Goal: Task Accomplishment & Management: Use online tool/utility

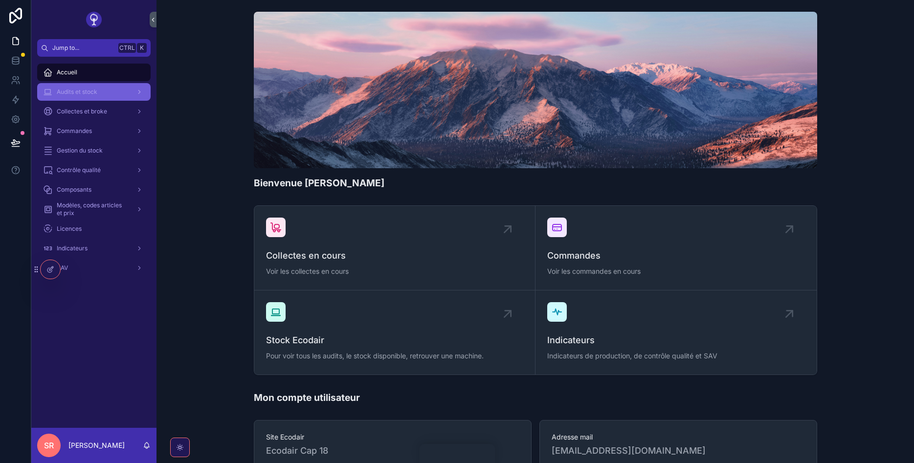
click at [95, 93] on span "Audits et stock" at bounding box center [77, 92] width 41 height 8
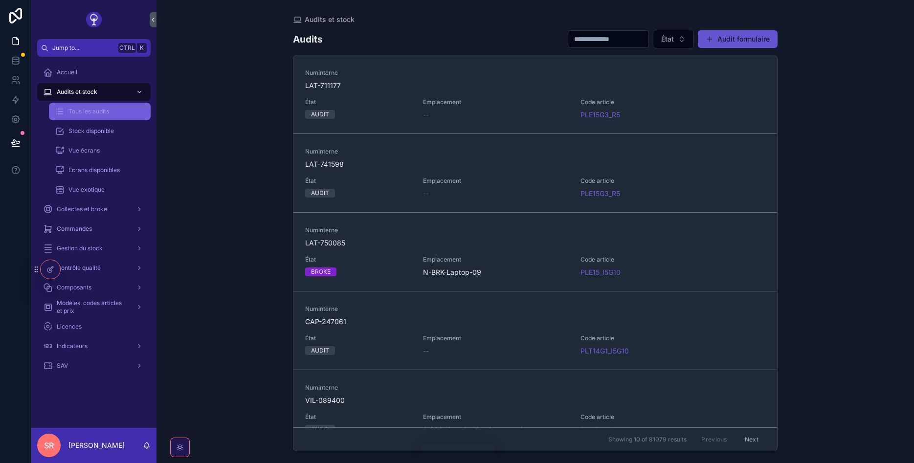
click at [98, 112] on span "Tous les audits" at bounding box center [88, 112] width 41 height 8
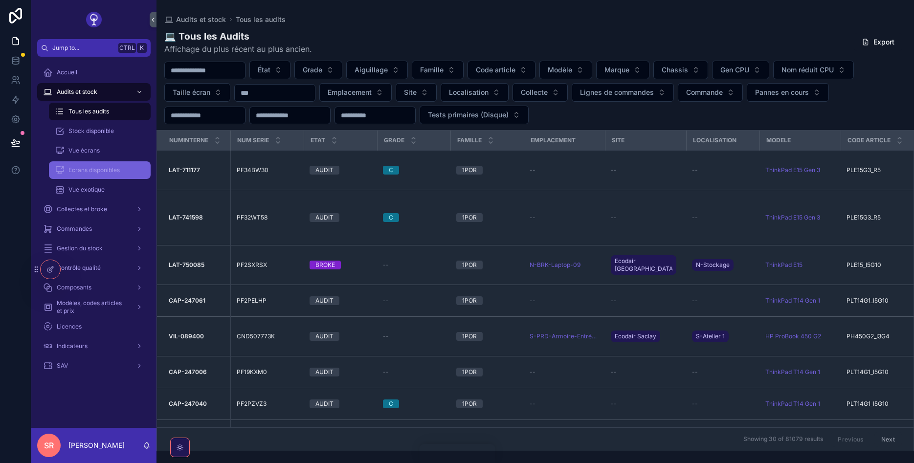
click at [91, 164] on div "Ecrans disponibles" at bounding box center [100, 170] width 90 height 16
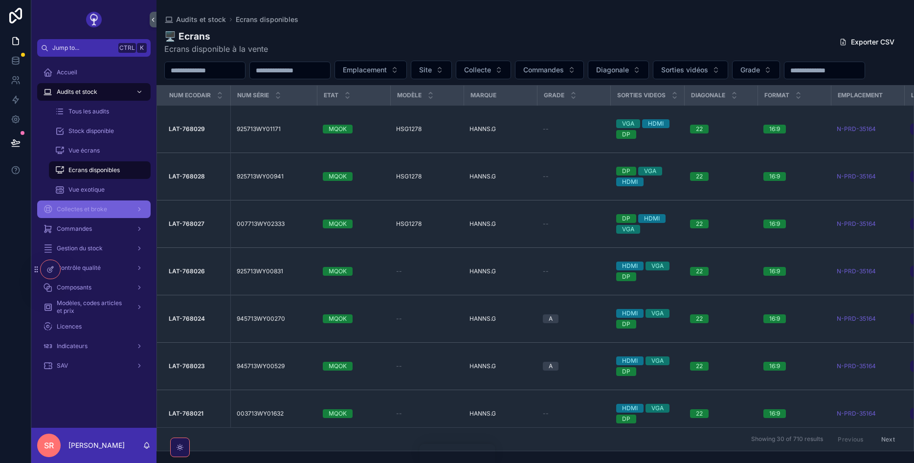
click at [88, 206] on span "Collectes et broke" at bounding box center [82, 209] width 50 height 8
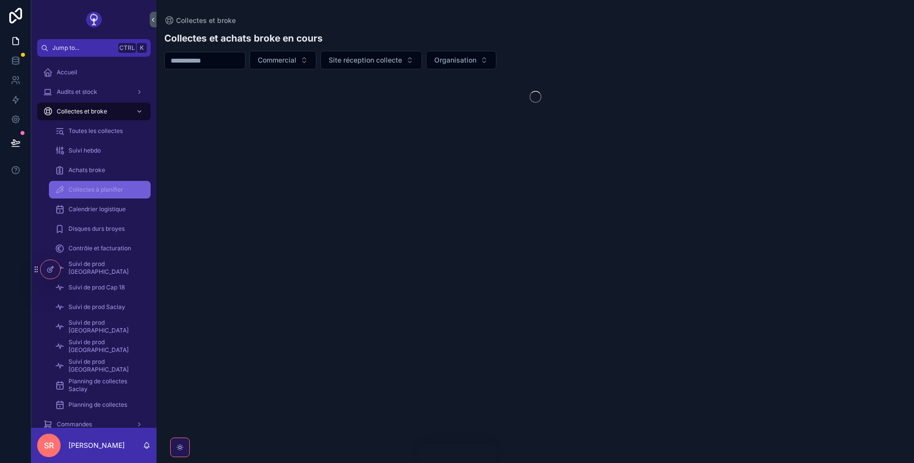
click at [101, 108] on span "Collectes et broke" at bounding box center [82, 112] width 50 height 8
click at [142, 112] on icon "scrollable content" at bounding box center [139, 111] width 7 height 7
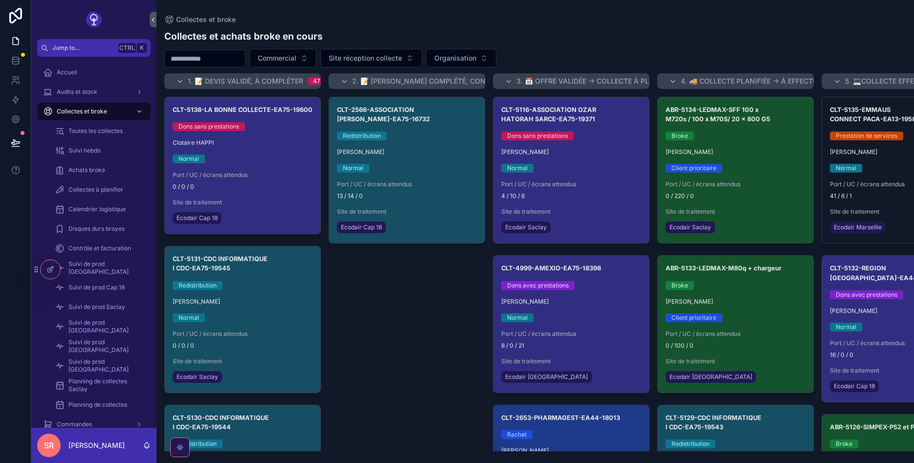
click at [48, 268] on icon at bounding box center [49, 270] width 4 height 4
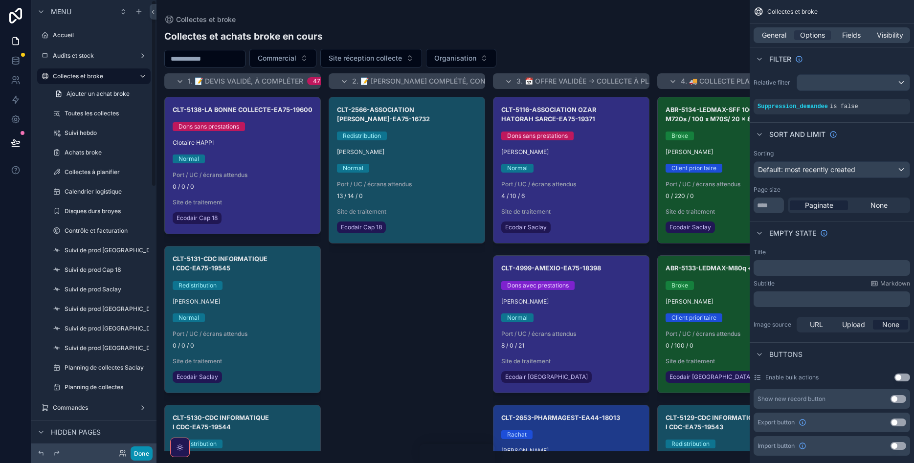
click at [142, 453] on button "Done" at bounding box center [142, 454] width 22 height 14
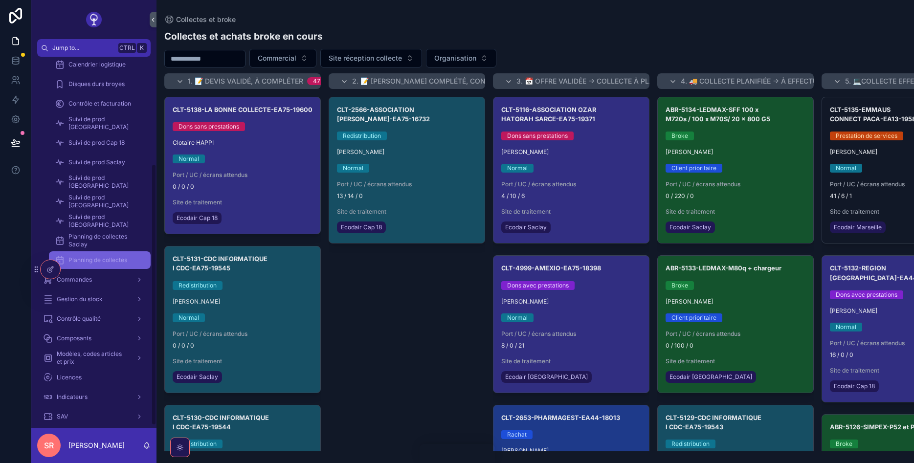
scroll to position [155, 0]
